Goal: Information Seeking & Learning: Learn about a topic

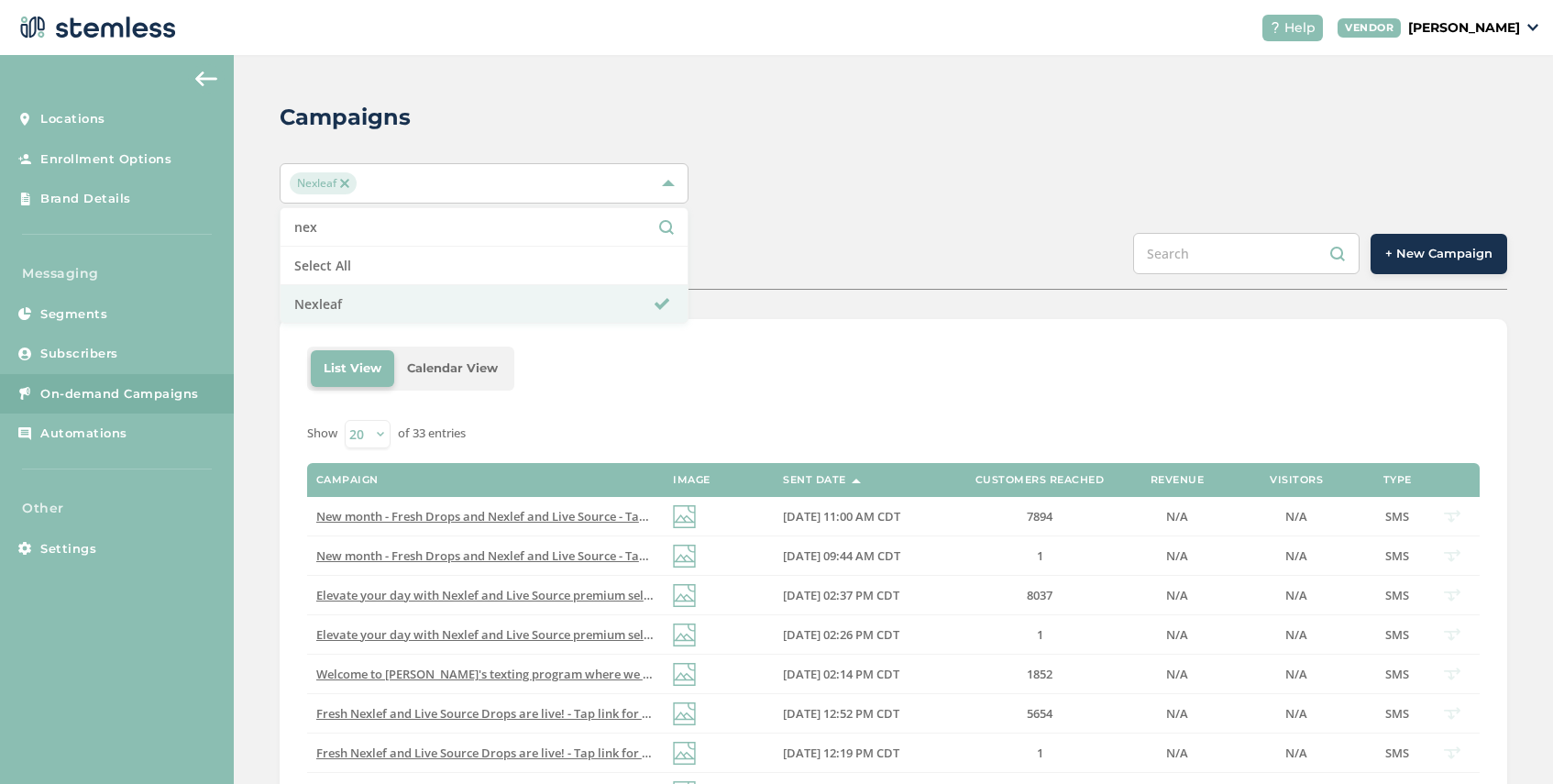
click at [347, 181] on img at bounding box center [344, 183] width 9 height 9
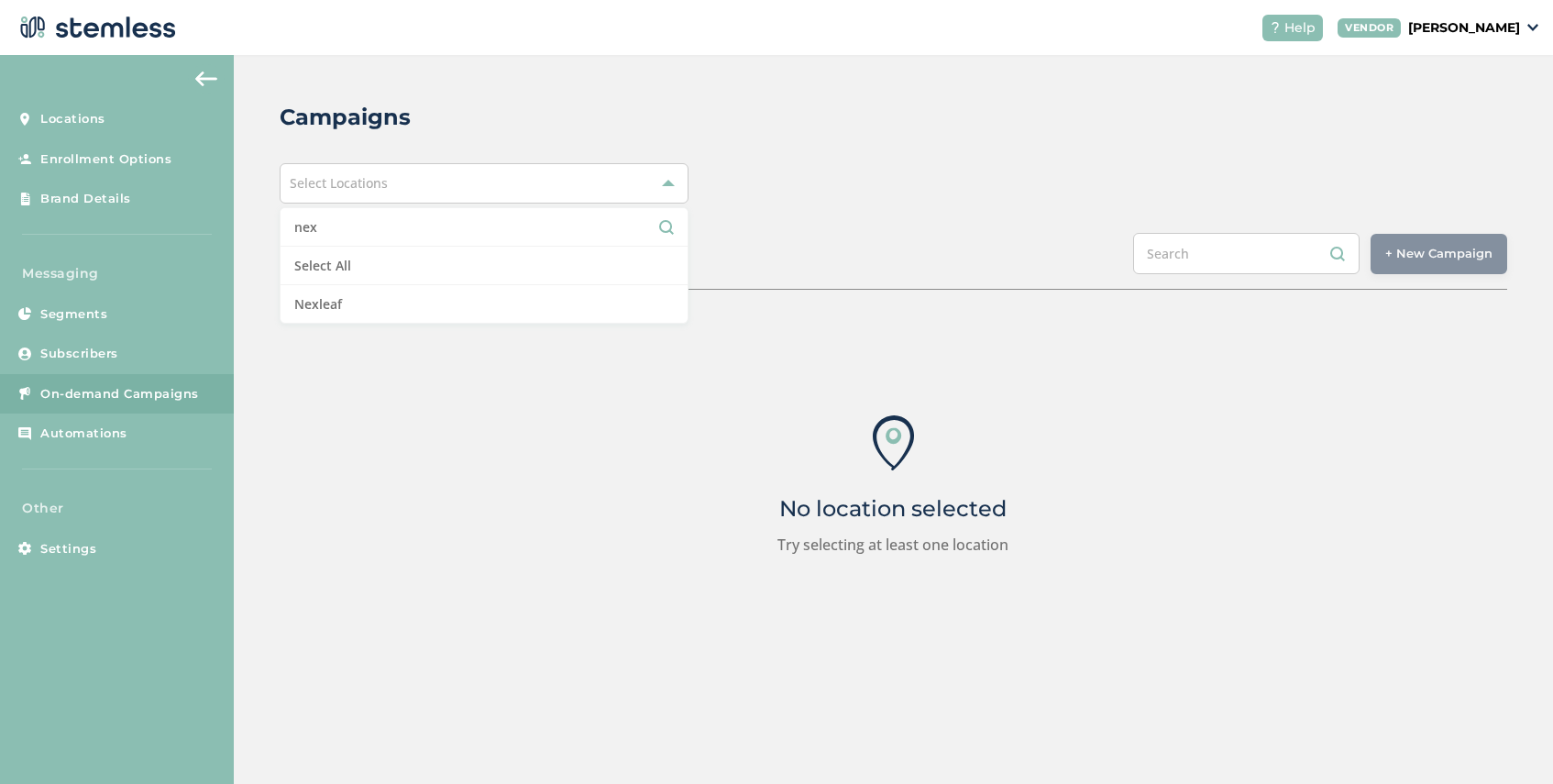
click at [356, 184] on span "Select Locations" at bounding box center [339, 183] width 98 height 18
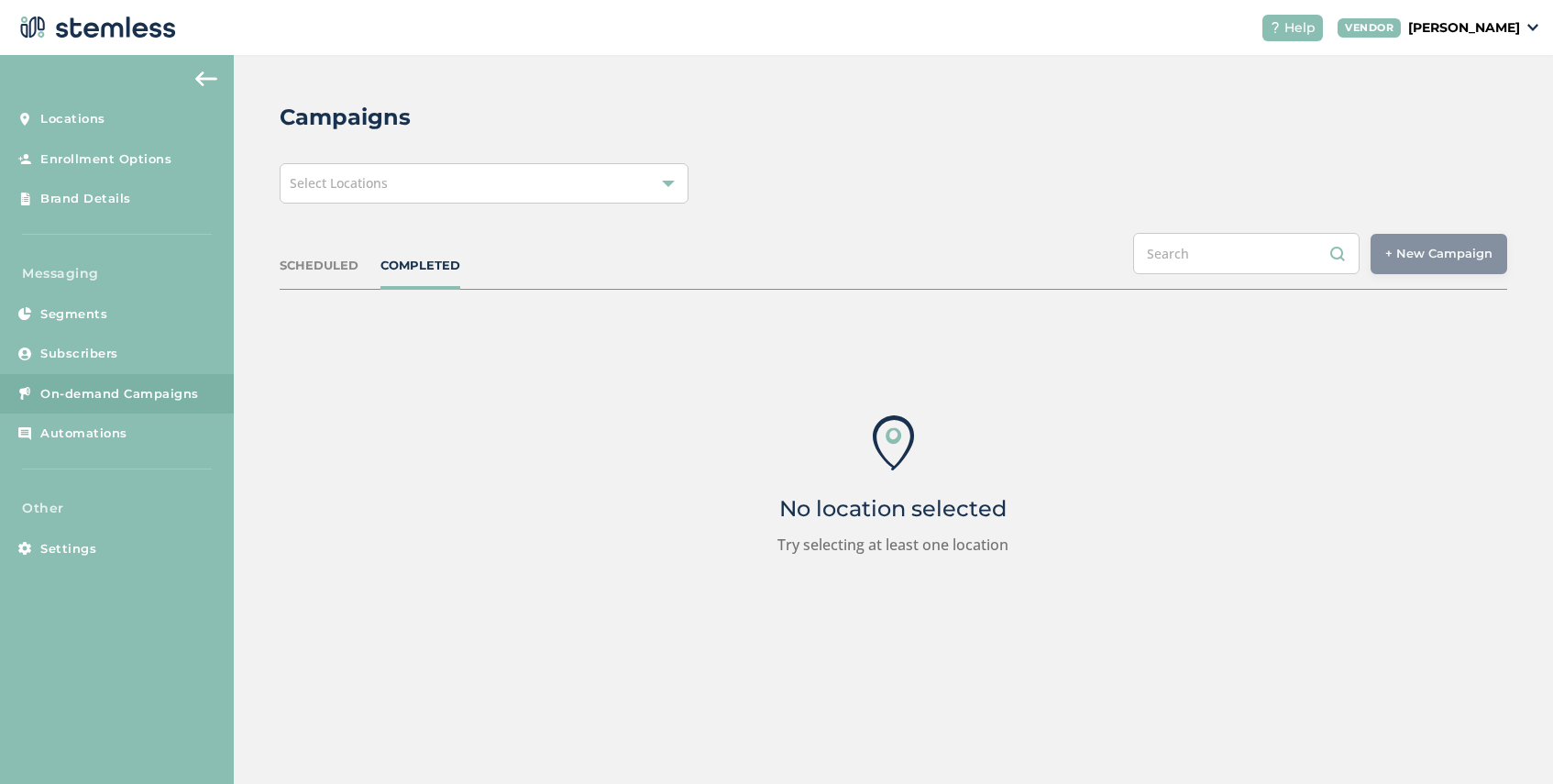
click at [356, 184] on span "Select Locations" at bounding box center [339, 183] width 98 height 18
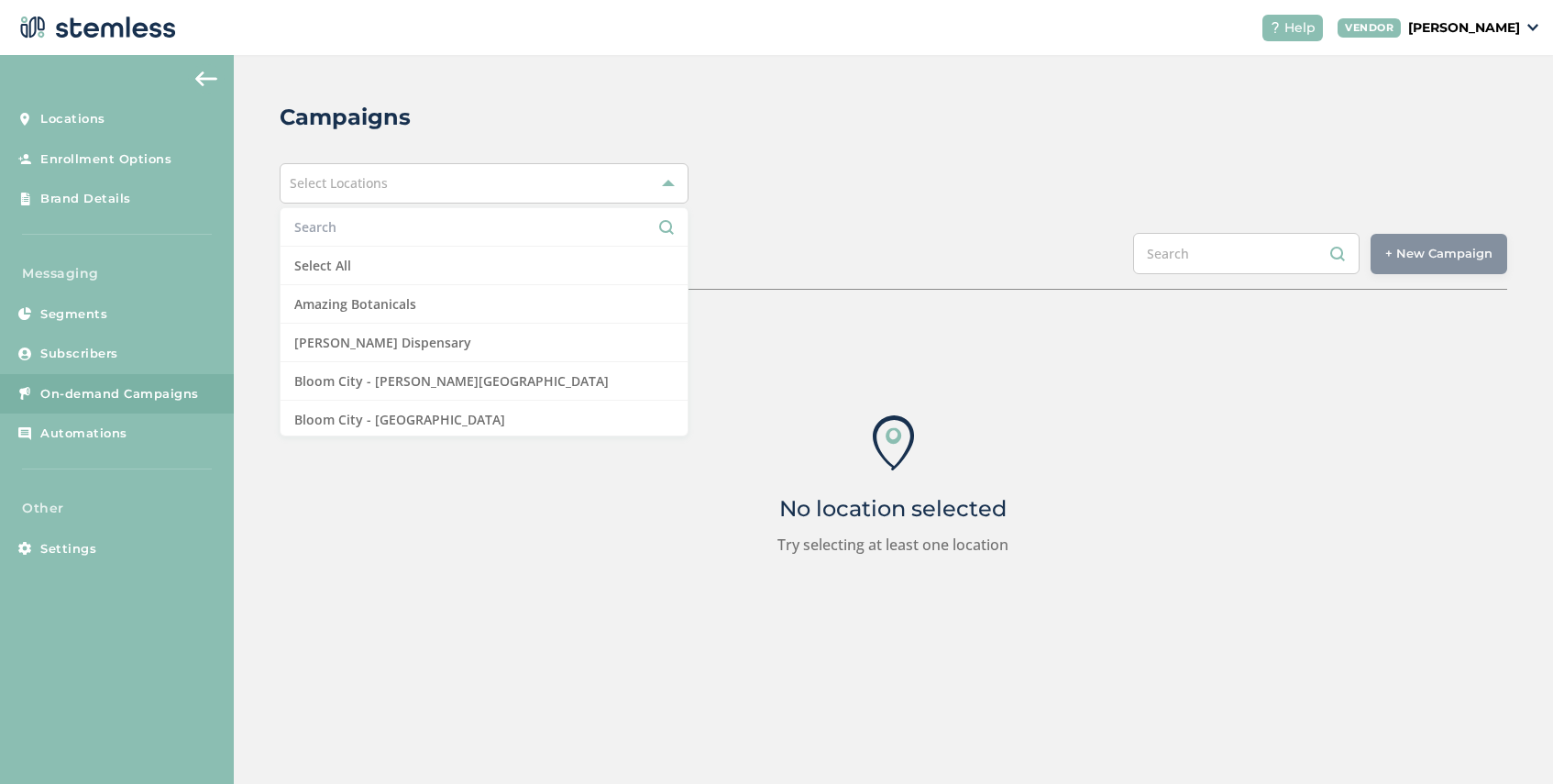
click at [339, 220] on input "text" at bounding box center [484, 227] width 379 height 19
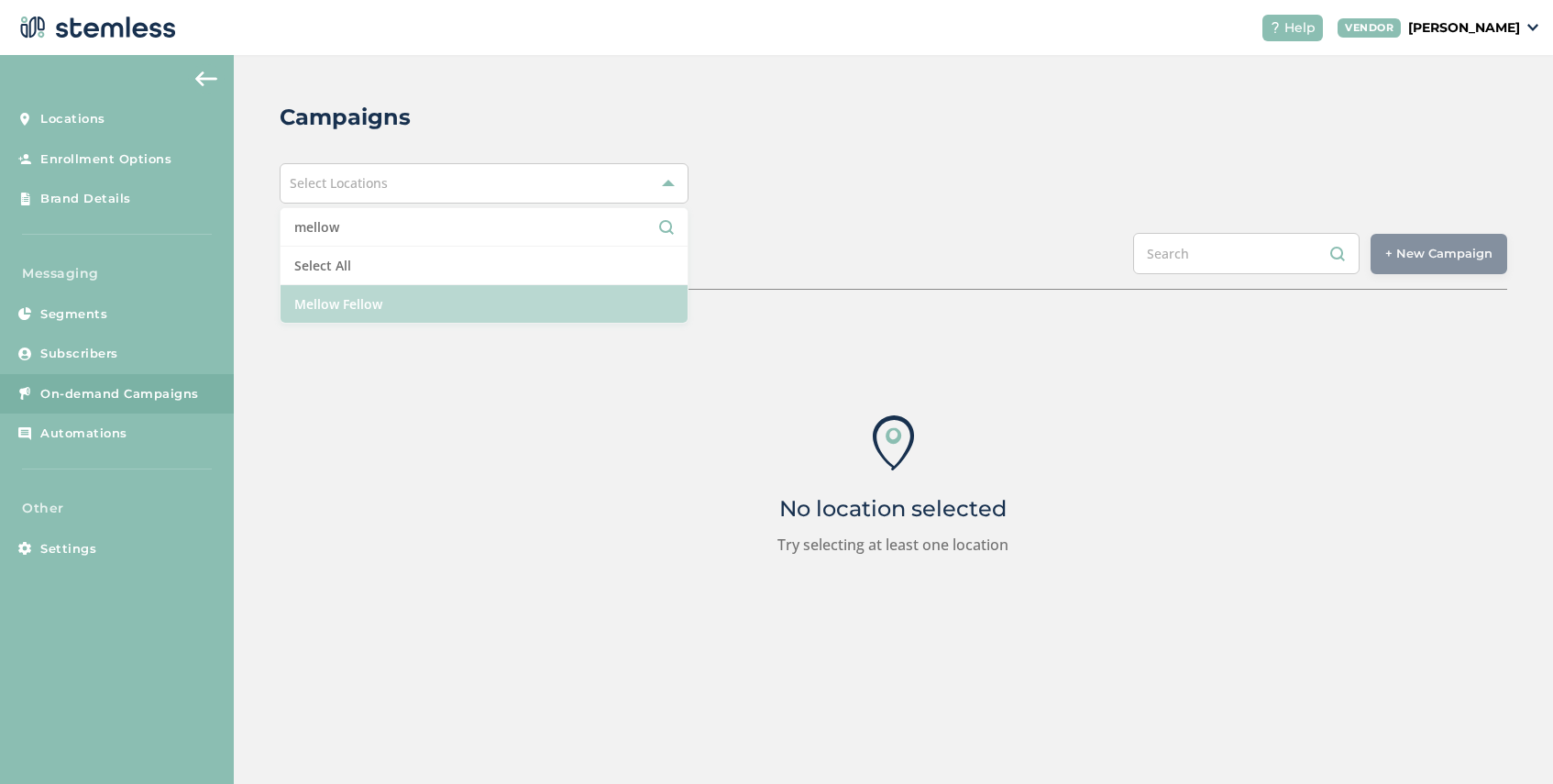
type input "mellow"
click at [354, 295] on li "Mellow Fellow" at bounding box center [484, 303] width 407 height 38
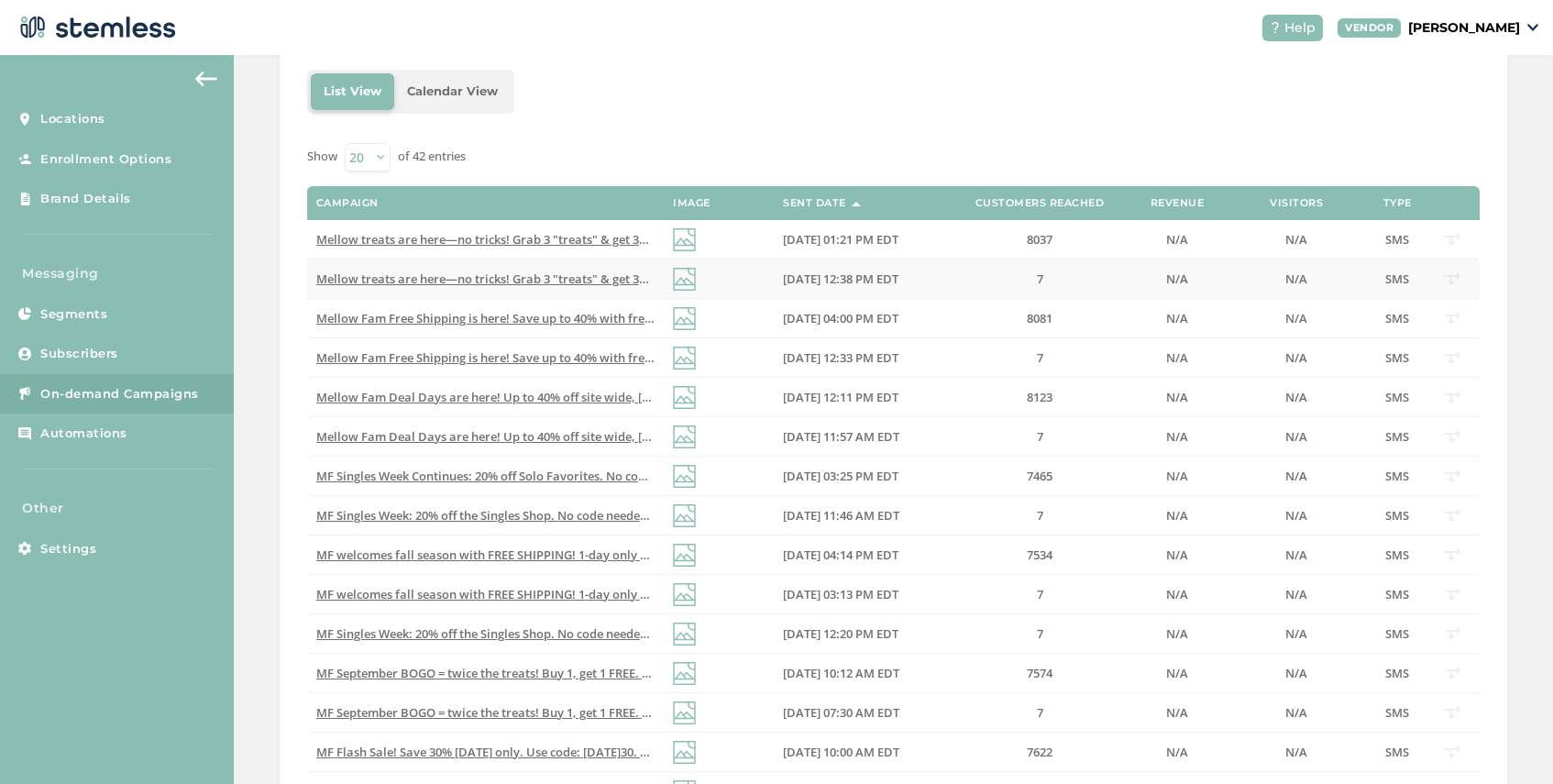
scroll to position [267, 0]
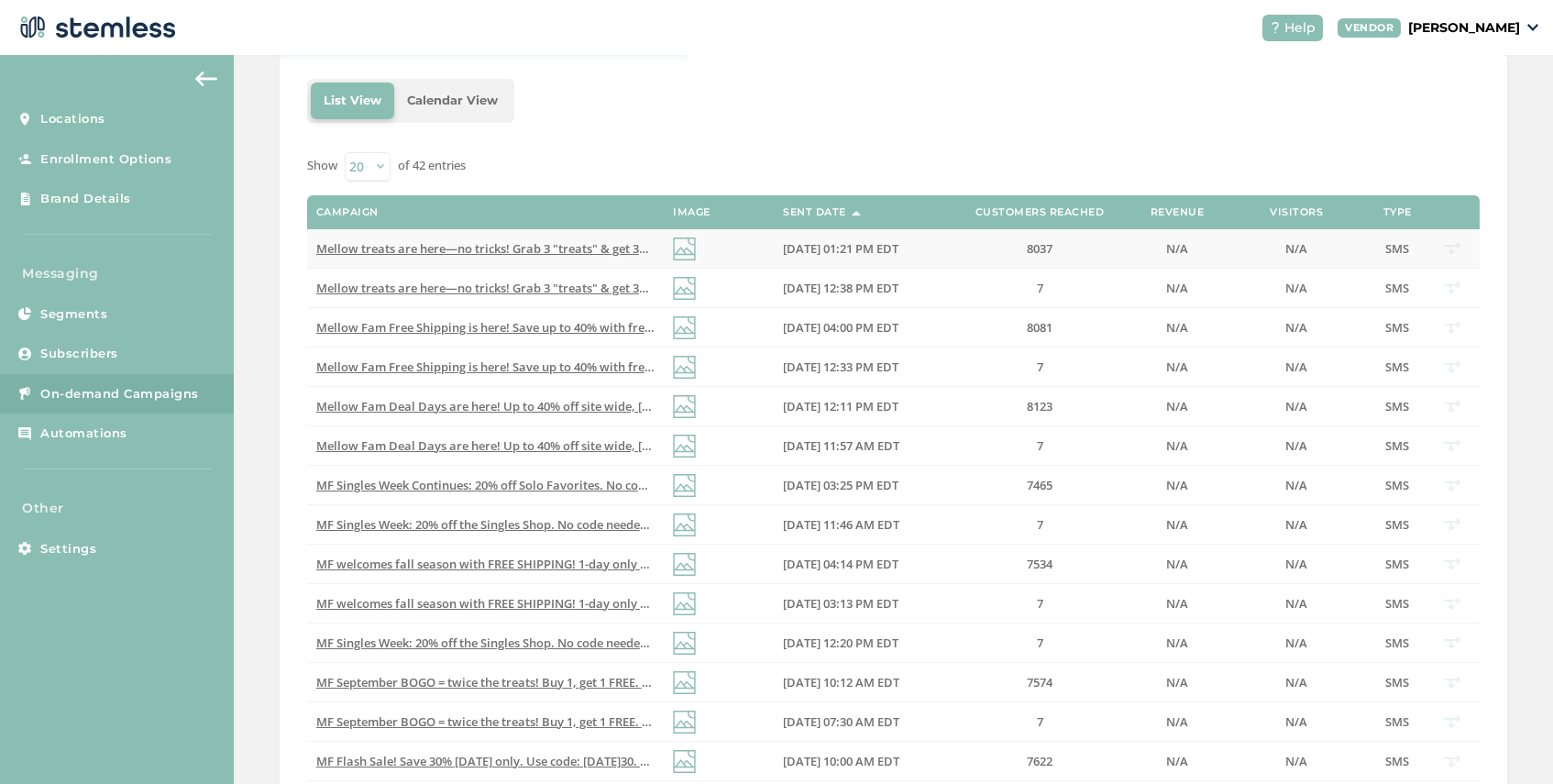
click at [524, 248] on span "Mellow treats are here—no tricks! Grab 3 "treats" & get 30% off, [DATE]–[DATE].…" at bounding box center [634, 248] width 637 height 17
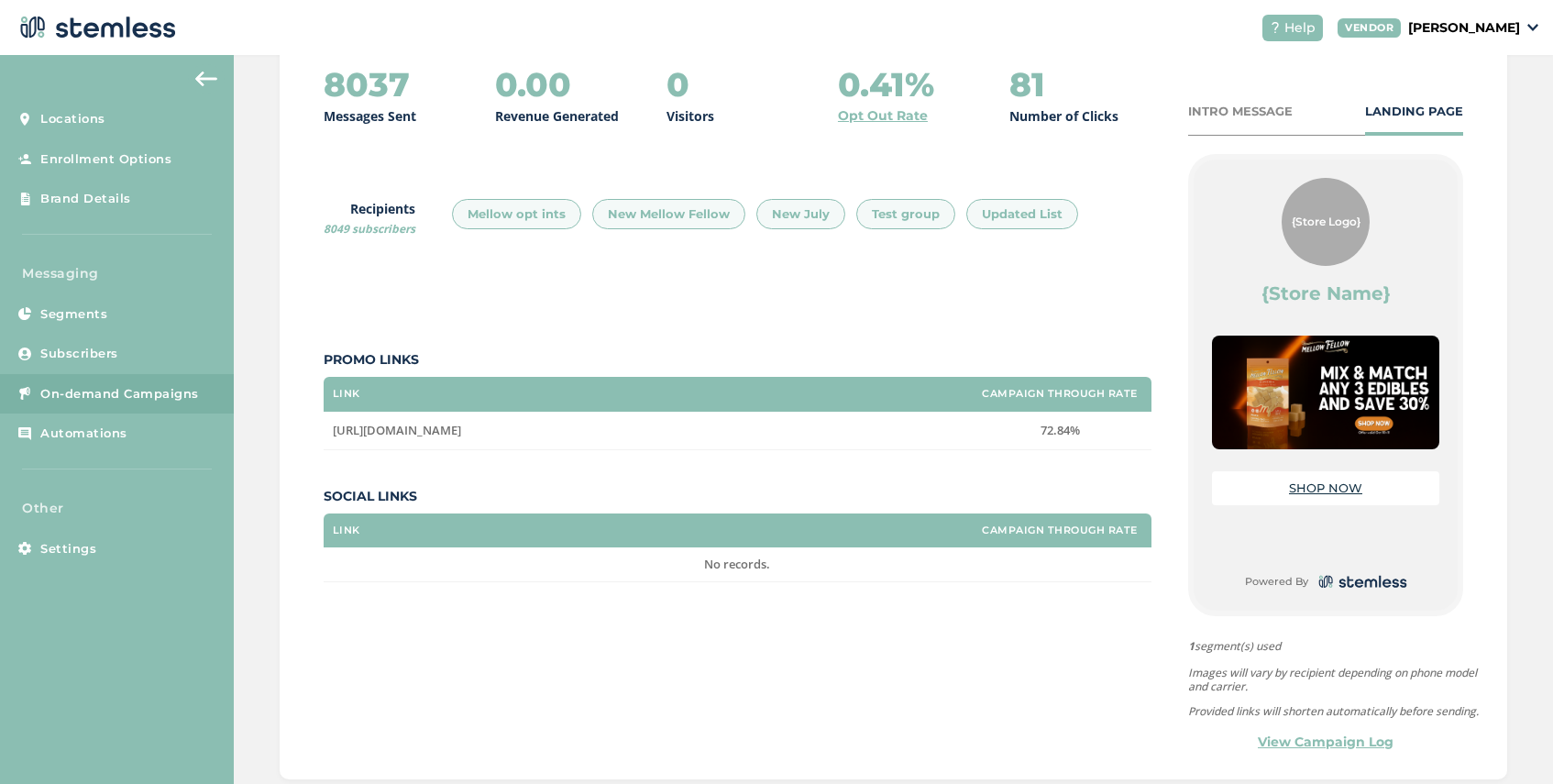
scroll to position [250, 0]
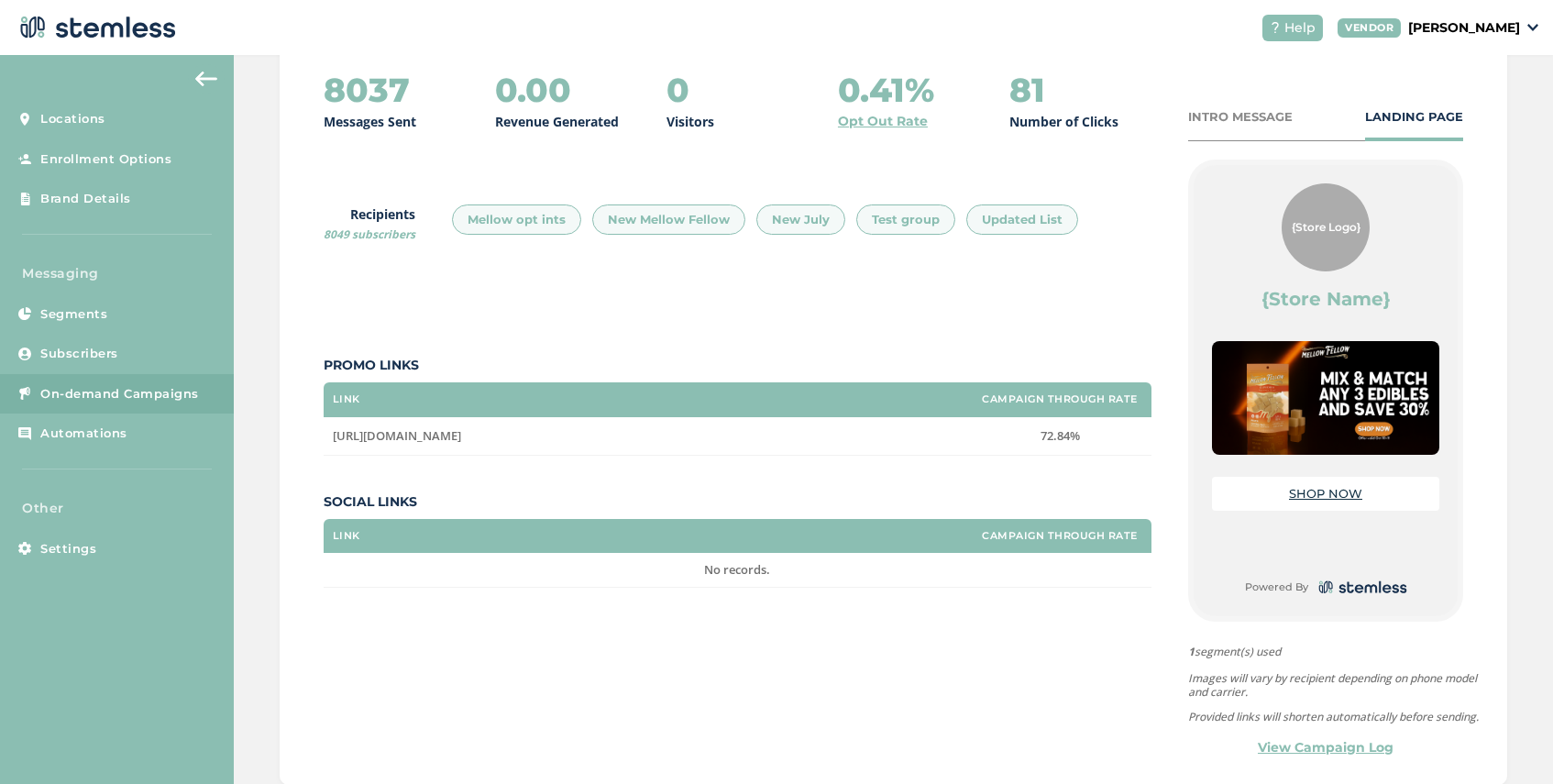
click at [1228, 118] on div "INTRO MESSAGE" at bounding box center [1240, 117] width 104 height 18
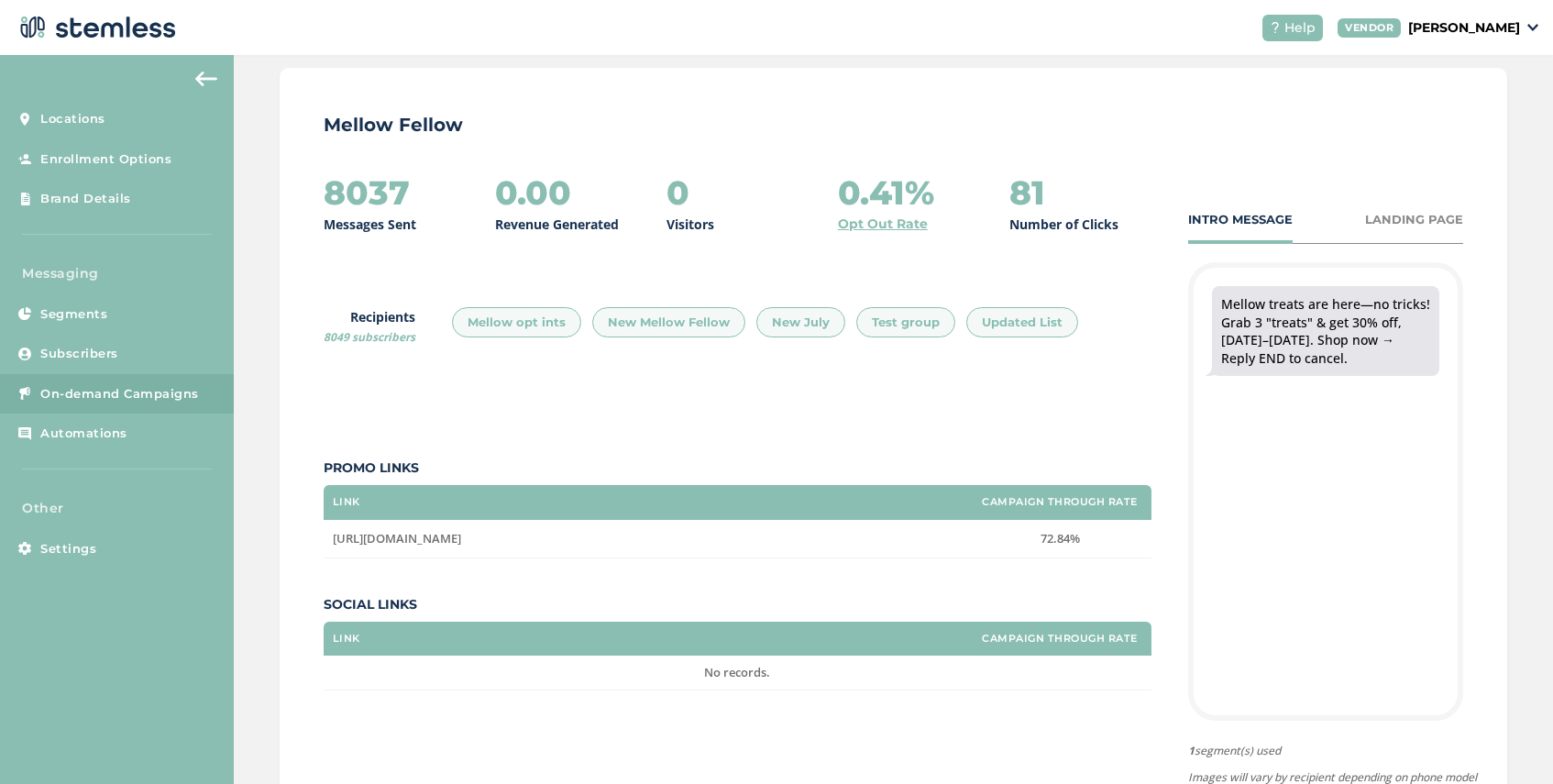
scroll to position [0, 0]
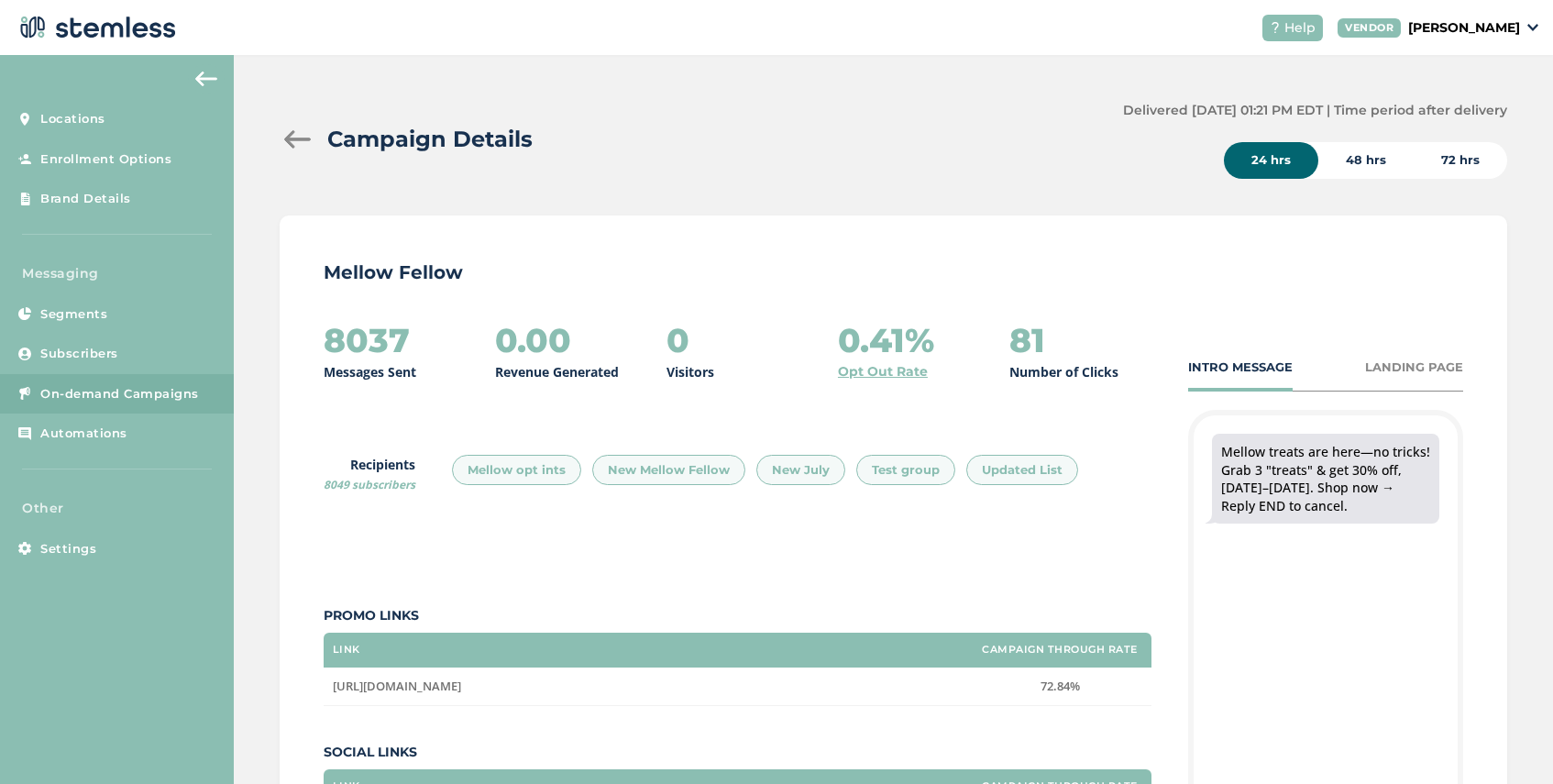
click at [300, 145] on div at bounding box center [298, 139] width 37 height 18
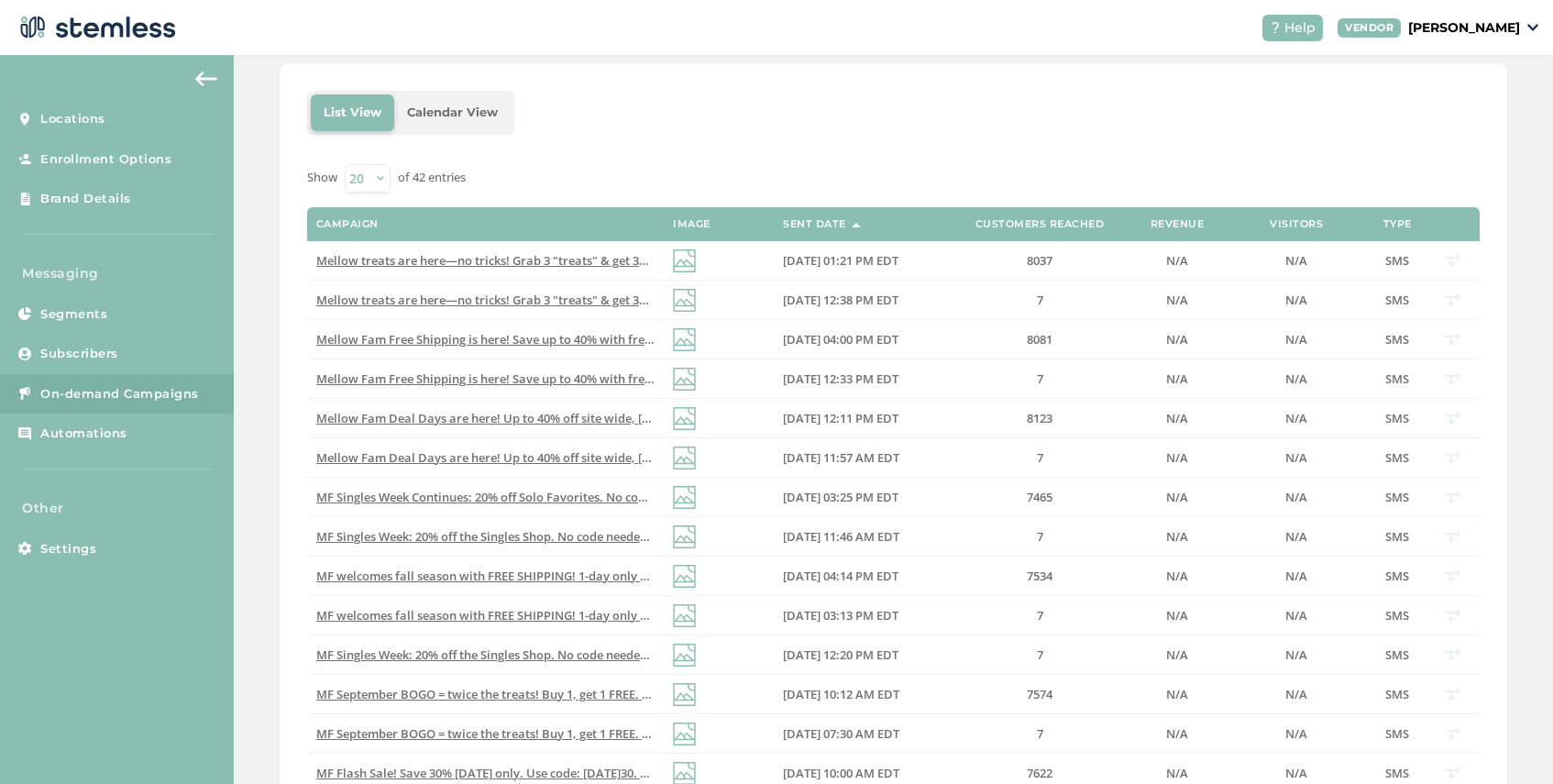
scroll to position [266, 0]
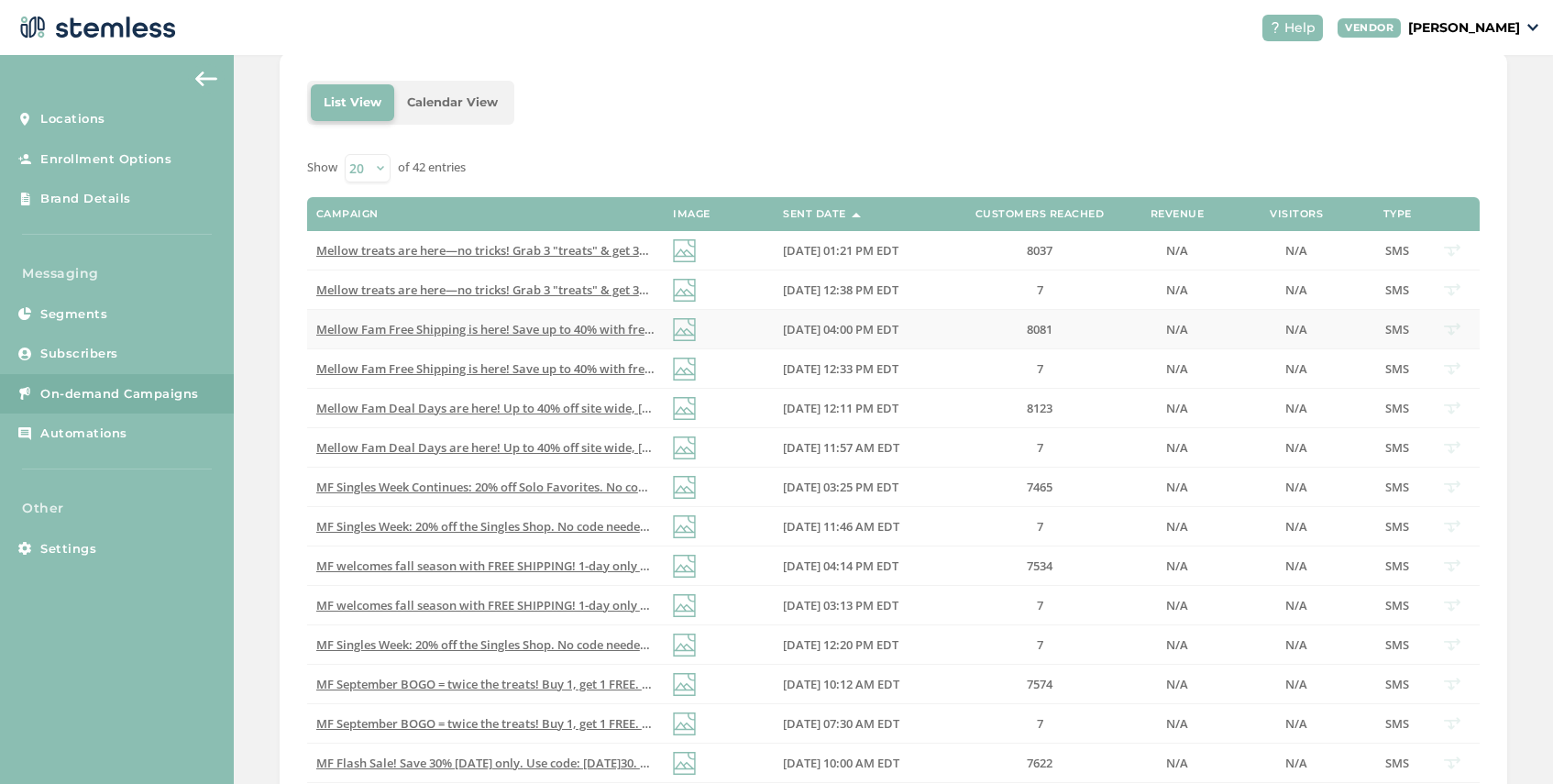
click at [587, 329] on span "Mellow Fam Free Shipping is here! Save up to 40% with free delivery. Use code: …" at bounding box center [698, 329] width 764 height 17
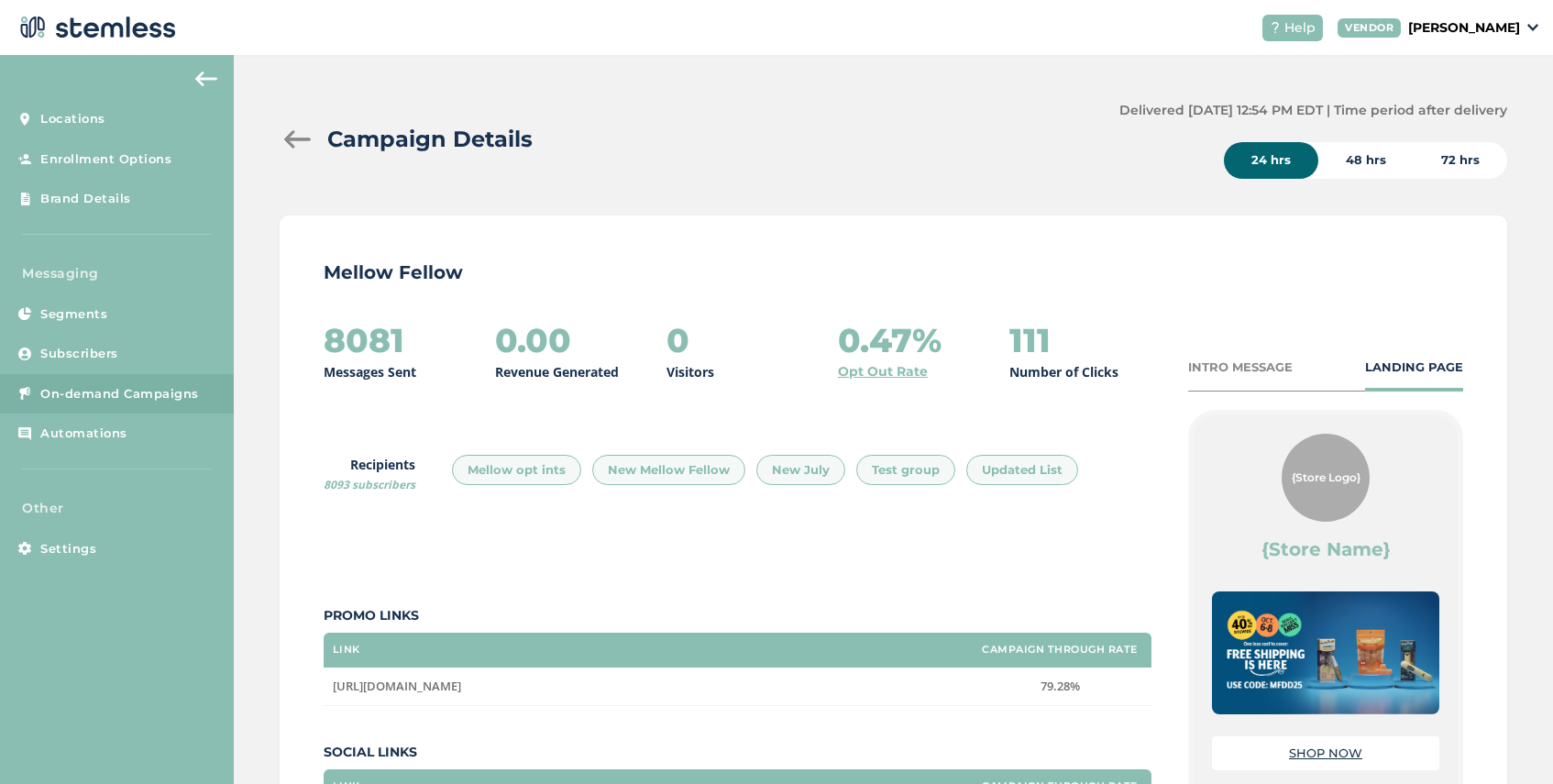
click at [296, 139] on div at bounding box center [298, 139] width 37 height 18
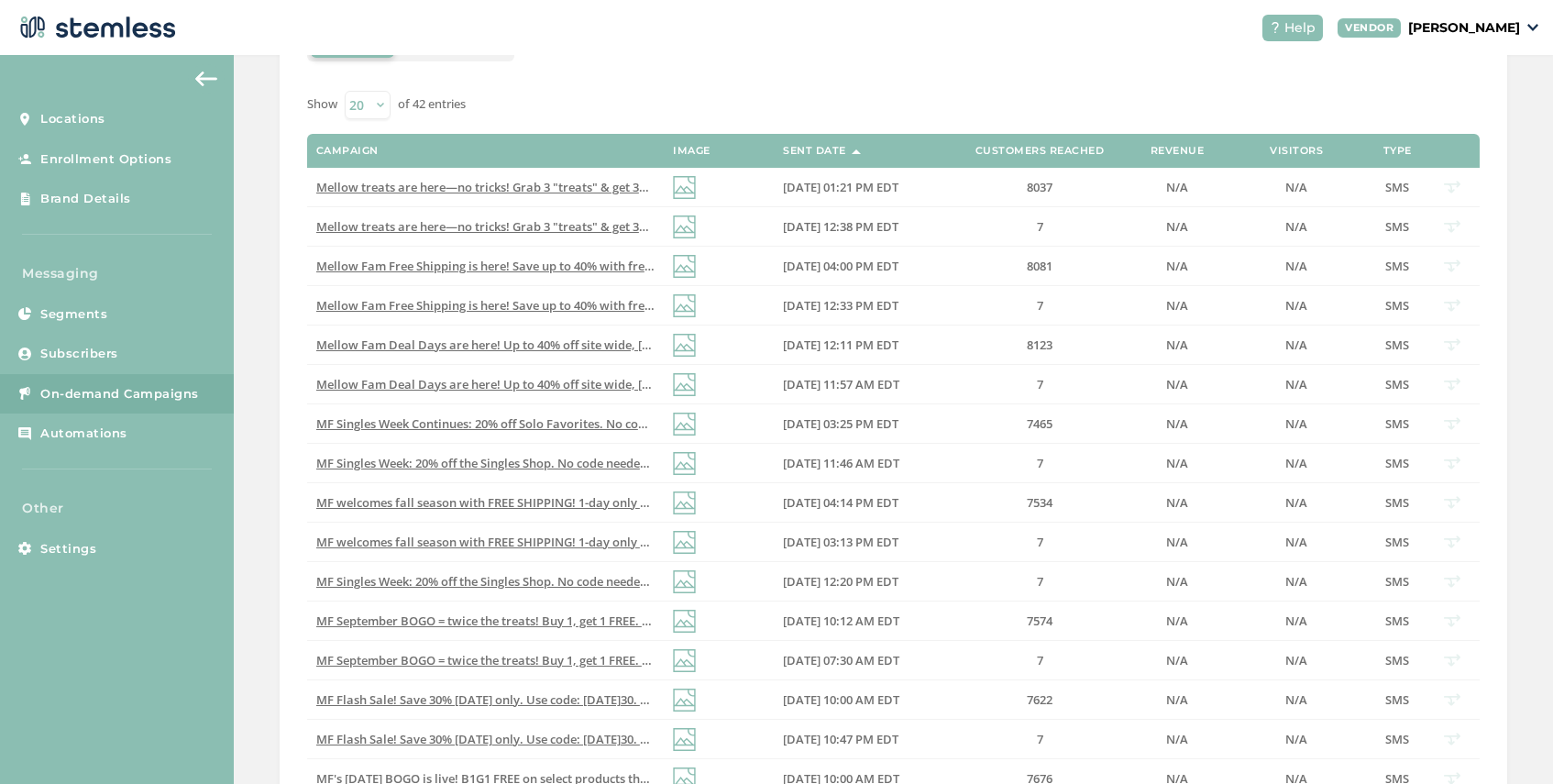
scroll to position [340, 0]
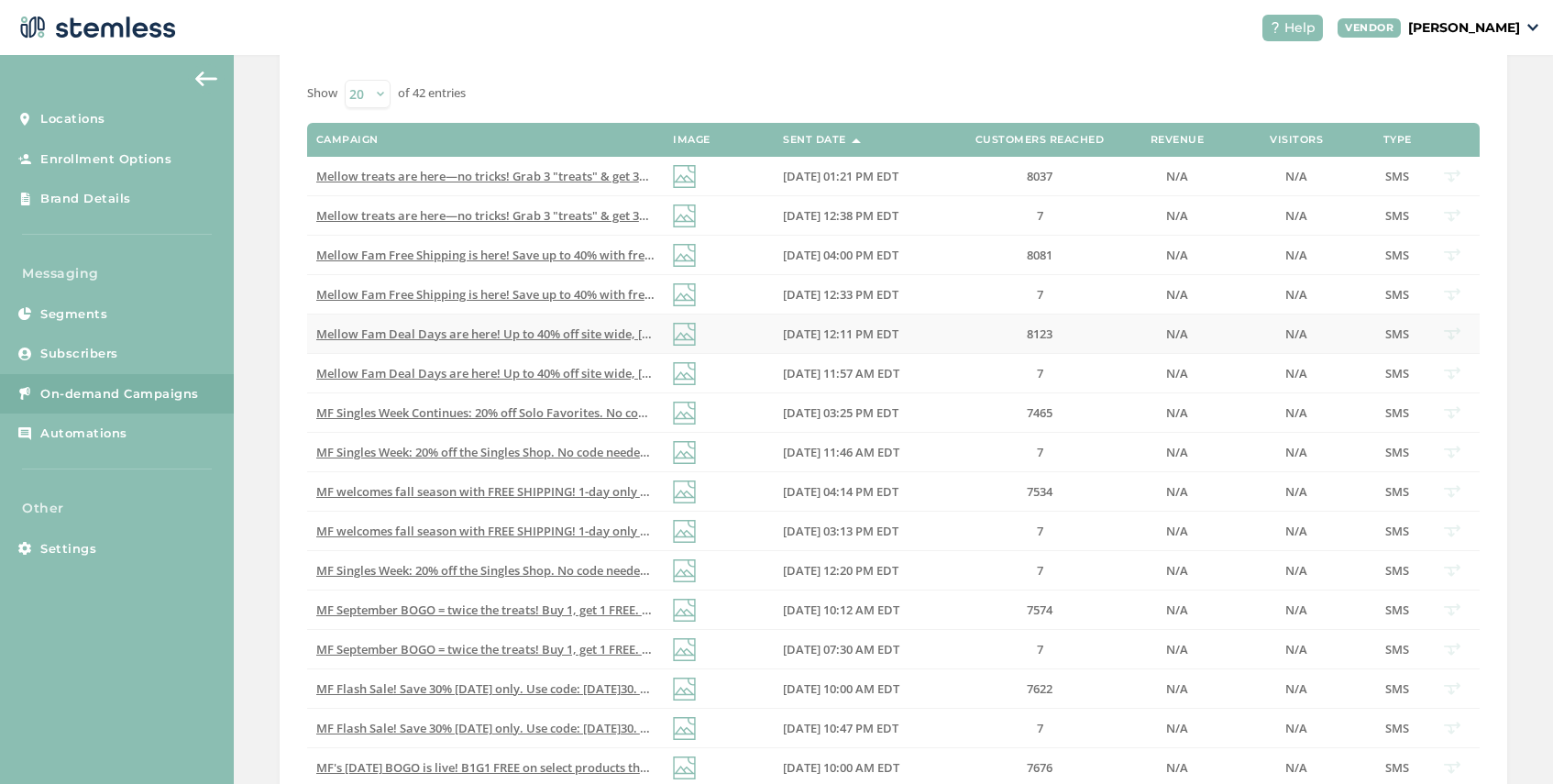
click at [527, 335] on span "Mellow Fam Deal Days are here! Up to 40% off site wide, [DATE]–[DATE]. Don’t mi…" at bounding box center [658, 334] width 684 height 17
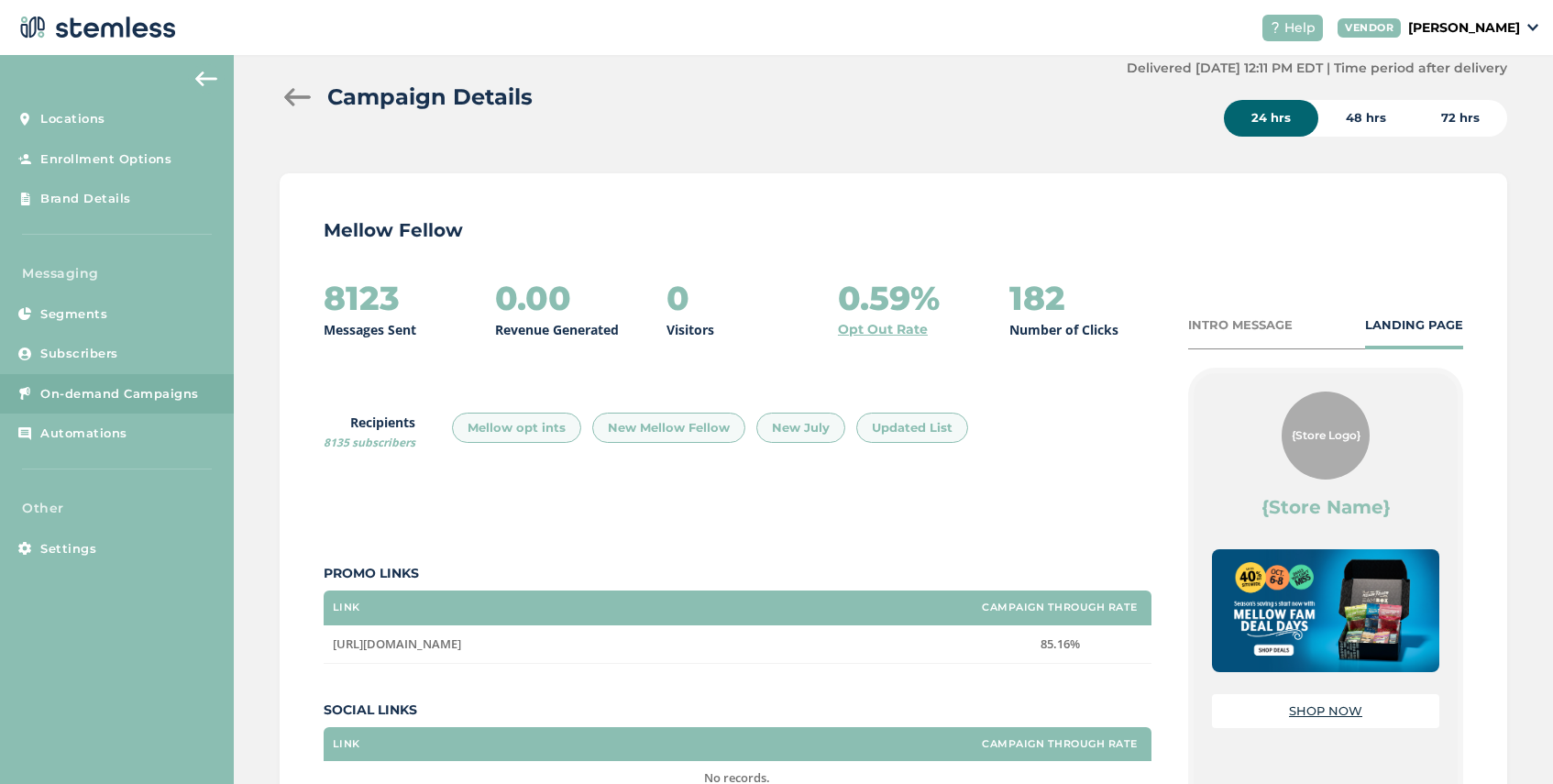
scroll to position [44, 0]
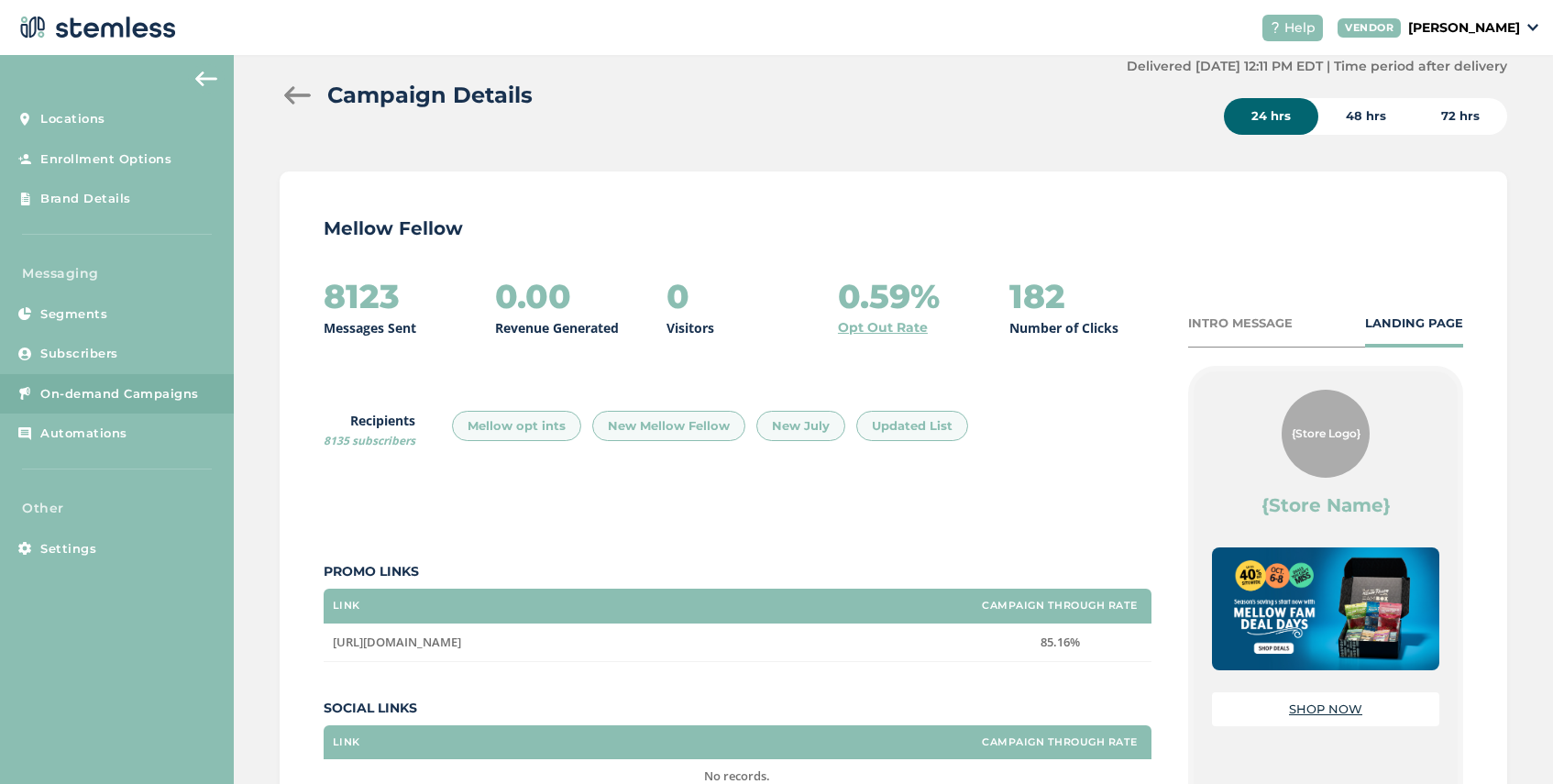
click at [298, 100] on div at bounding box center [298, 95] width 37 height 18
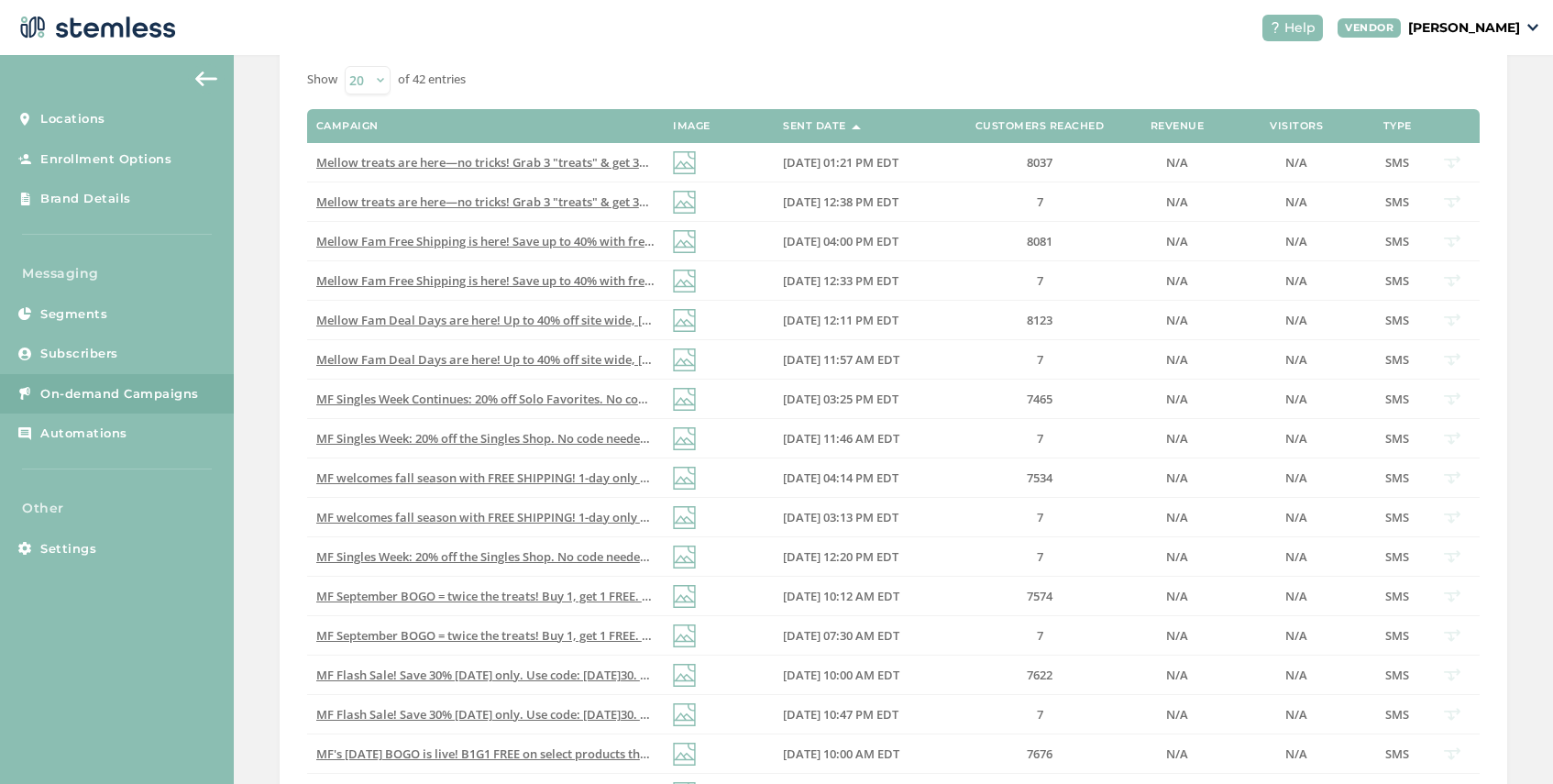
scroll to position [376, 0]
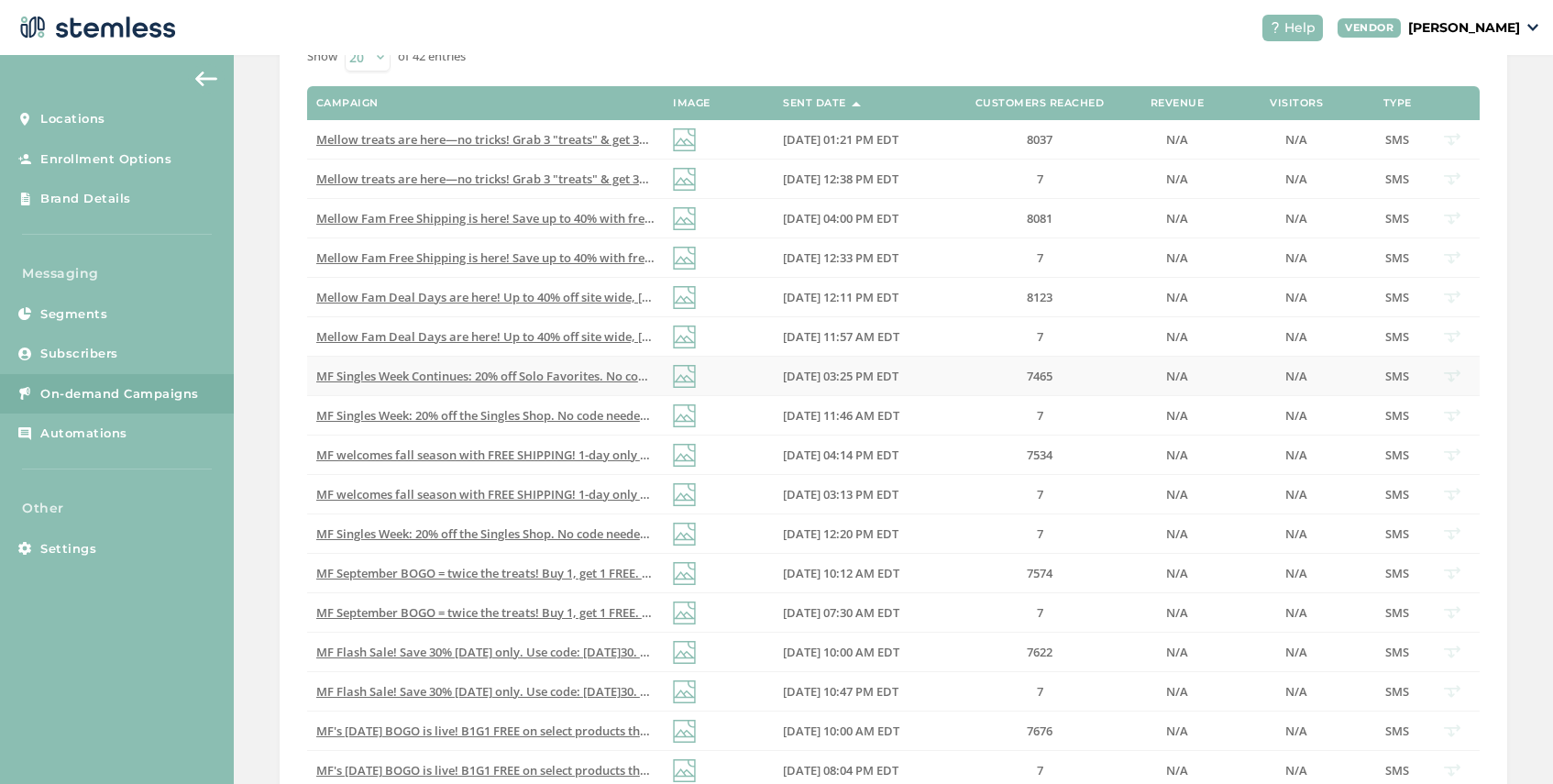
click at [499, 382] on span "MF Singles Week Continues: 20% off Solo Favorites. No code needed, ends [DATE].…" at bounding box center [650, 375] width 668 height 17
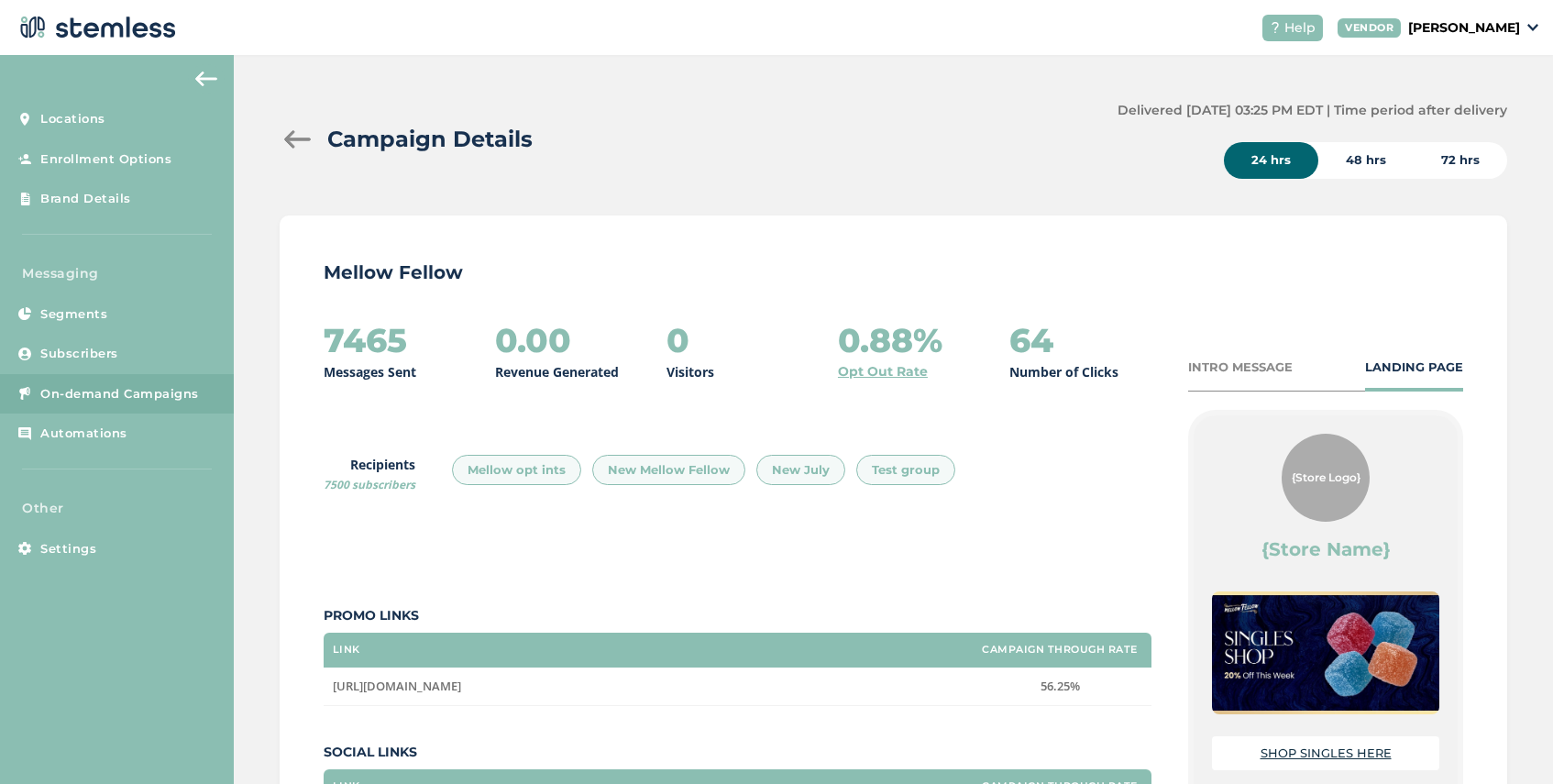
click at [296, 141] on div at bounding box center [298, 139] width 37 height 18
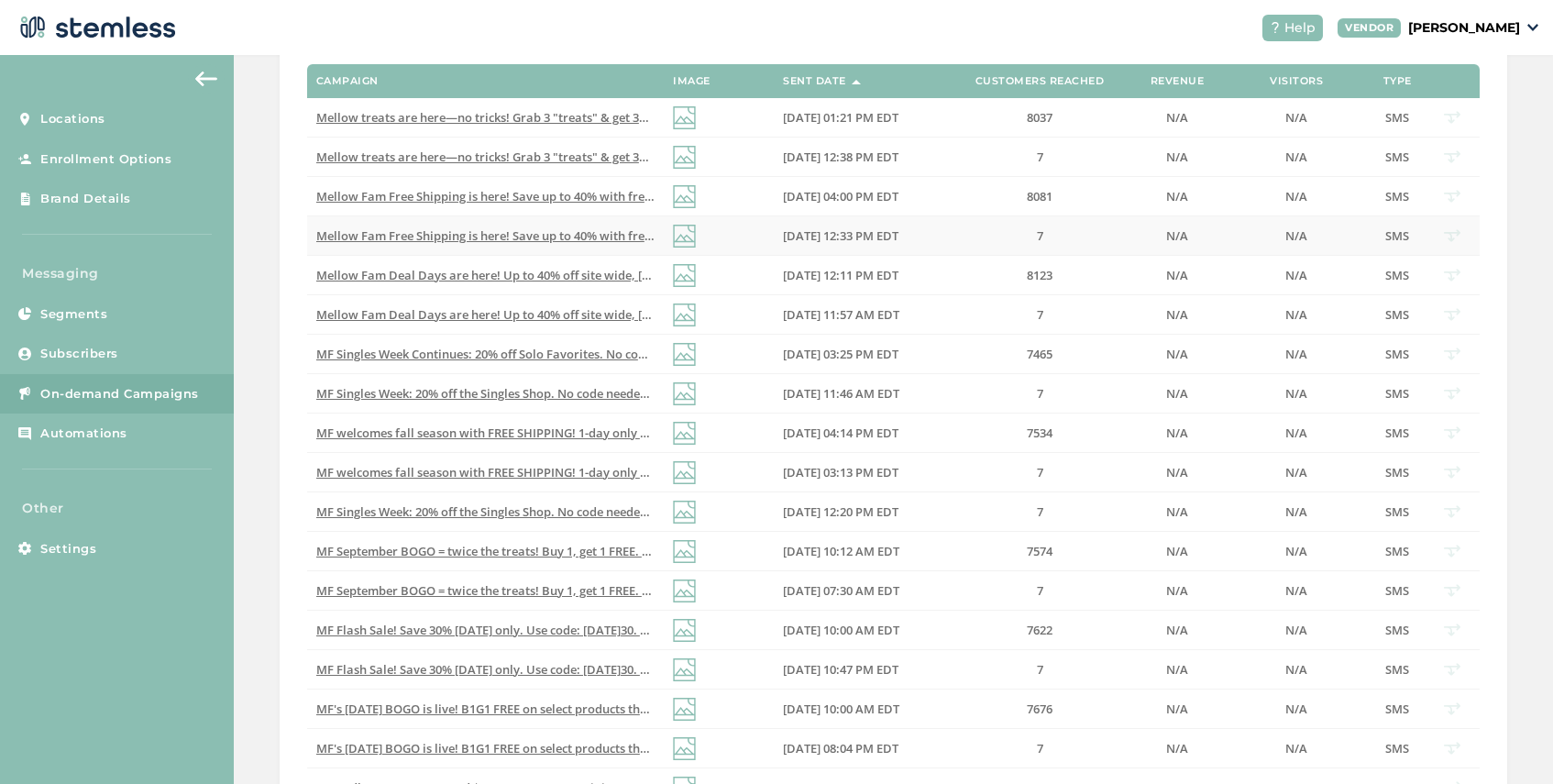
scroll to position [449, 0]
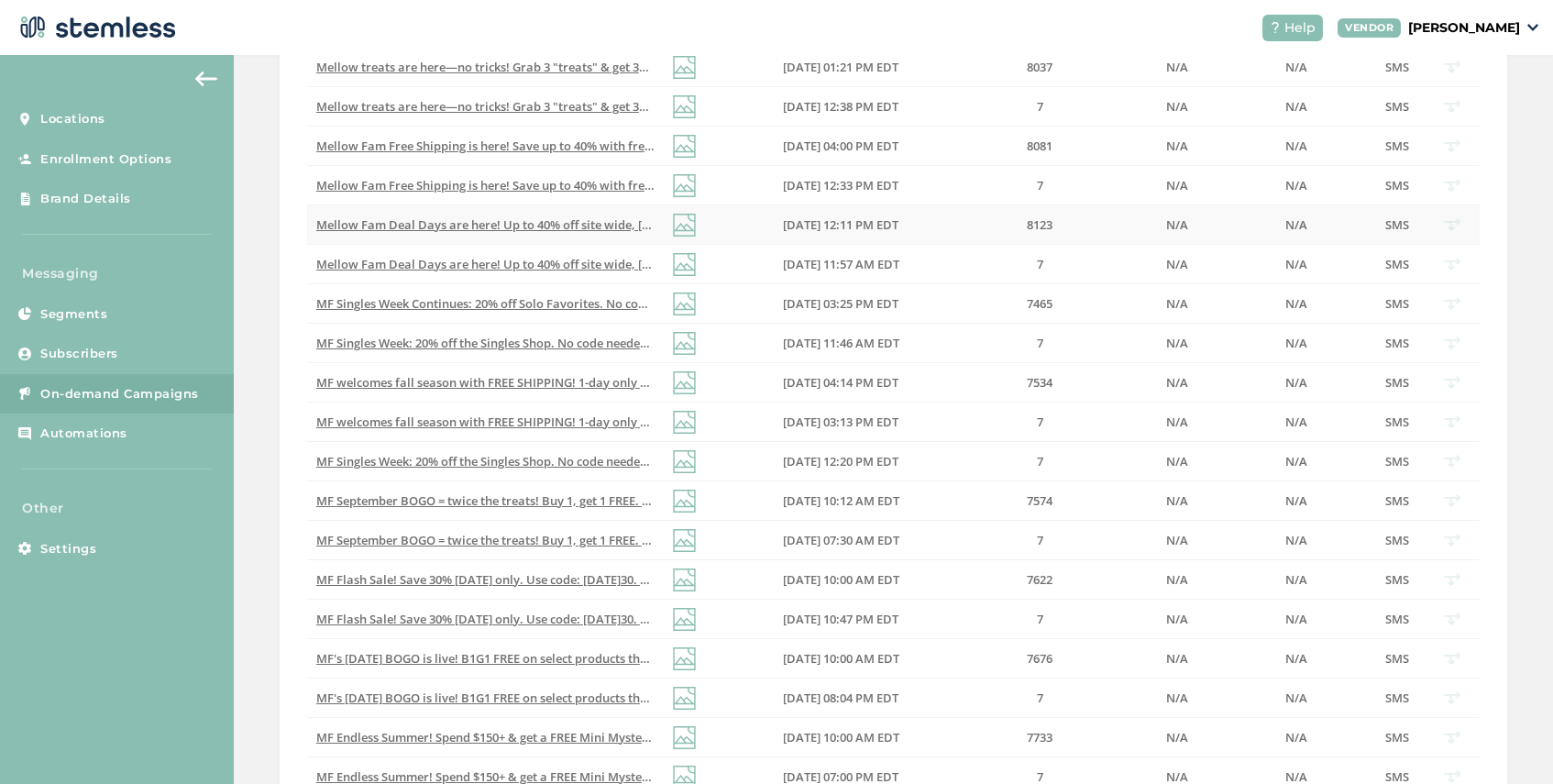
click at [468, 222] on span "Mellow Fam Deal Days are here! Up to 40% off site wide, [DATE]–[DATE]. Don’t mi…" at bounding box center [658, 224] width 684 height 17
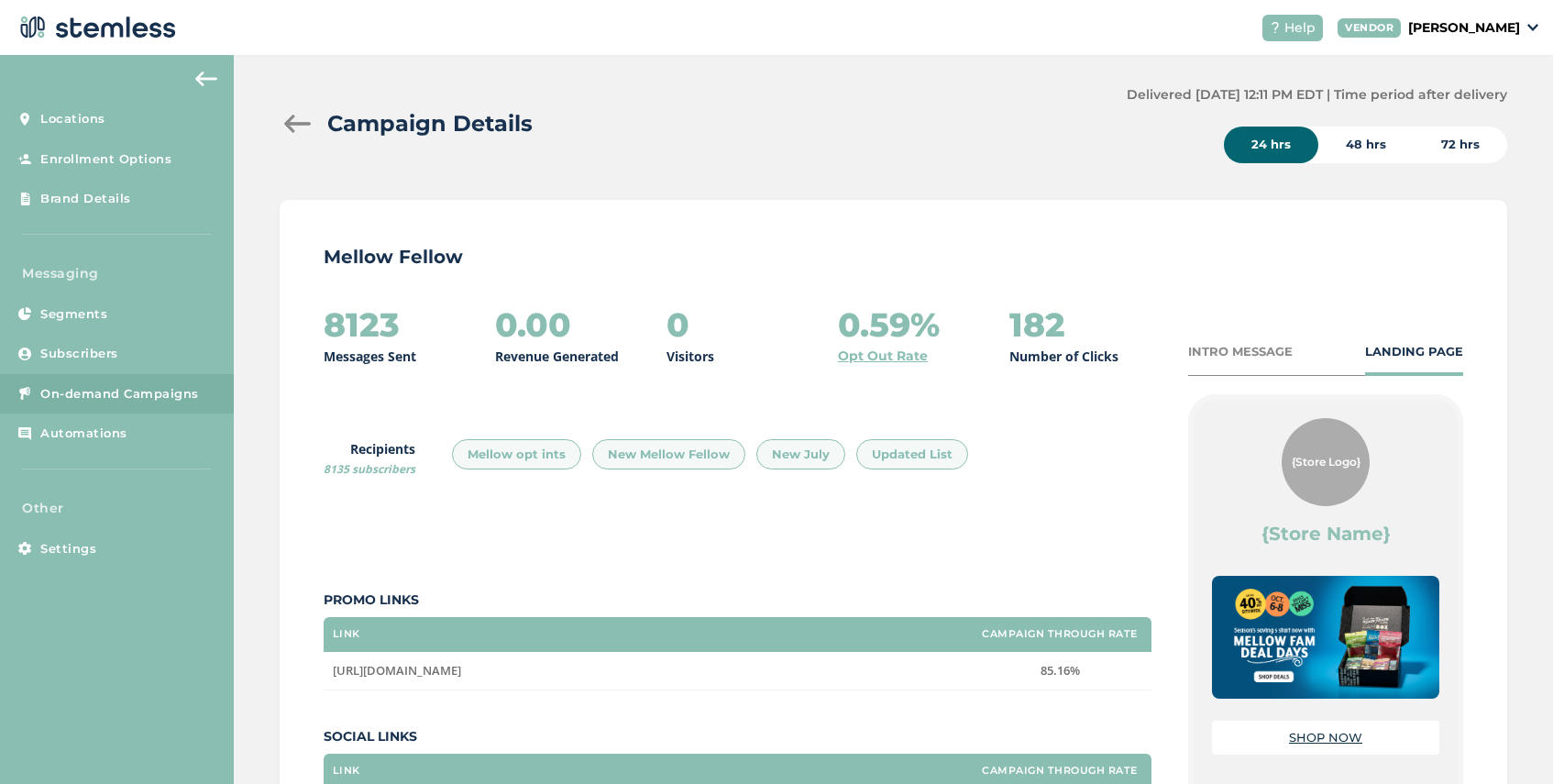
scroll to position [7, 0]
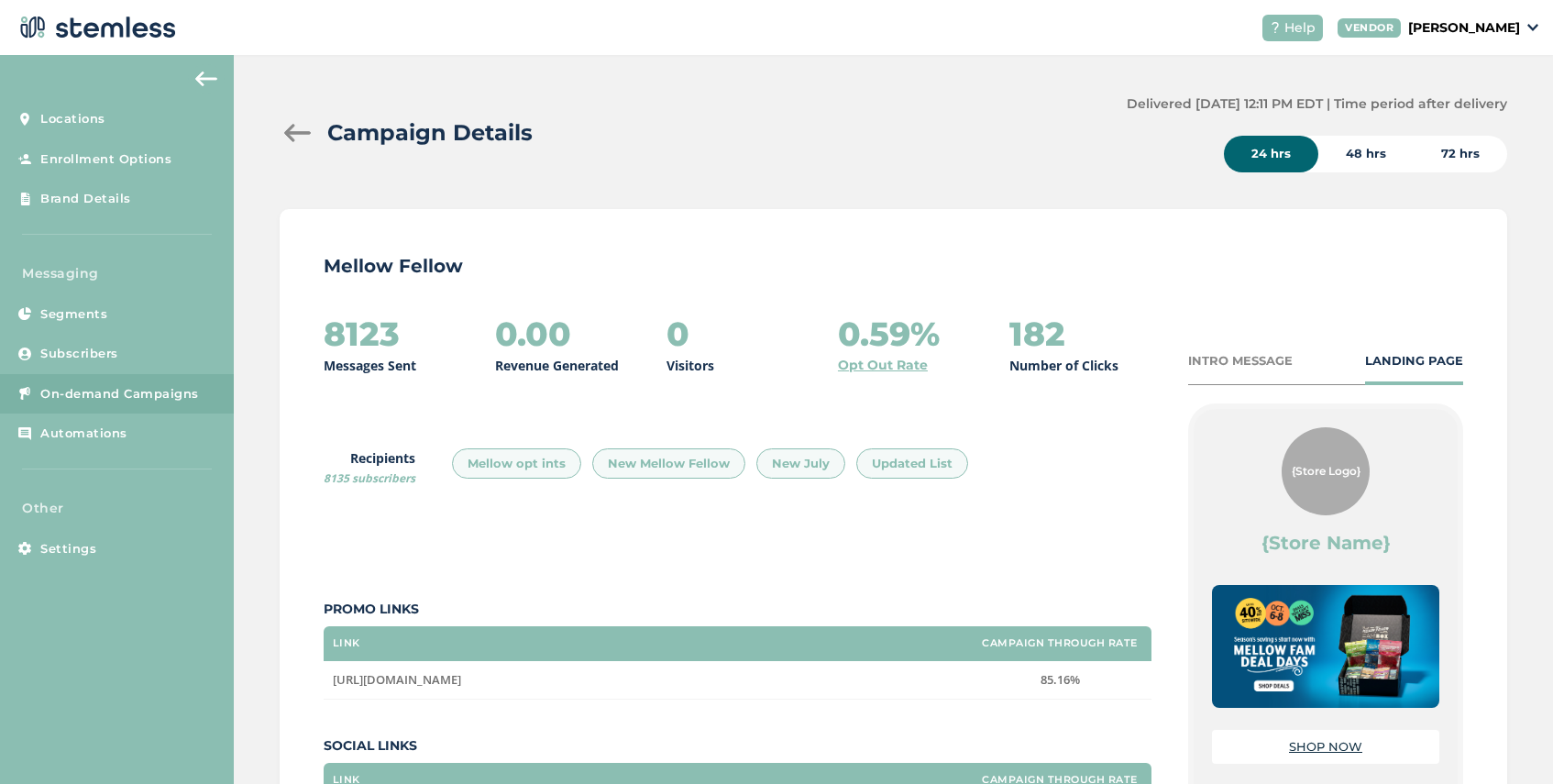
click at [299, 134] on div at bounding box center [298, 132] width 37 height 18
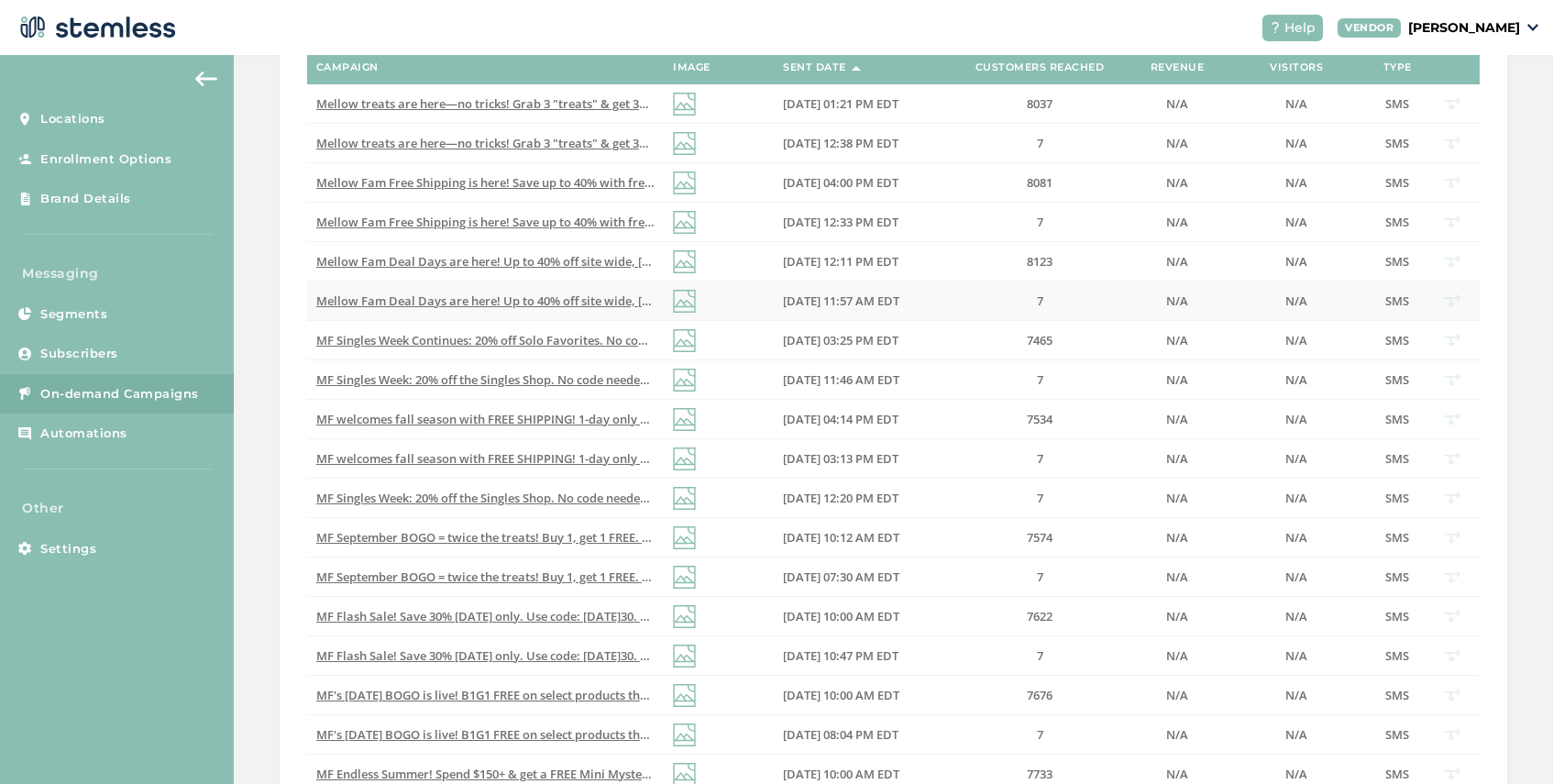
scroll to position [413, 0]
